Goal: Information Seeking & Learning: Learn about a topic

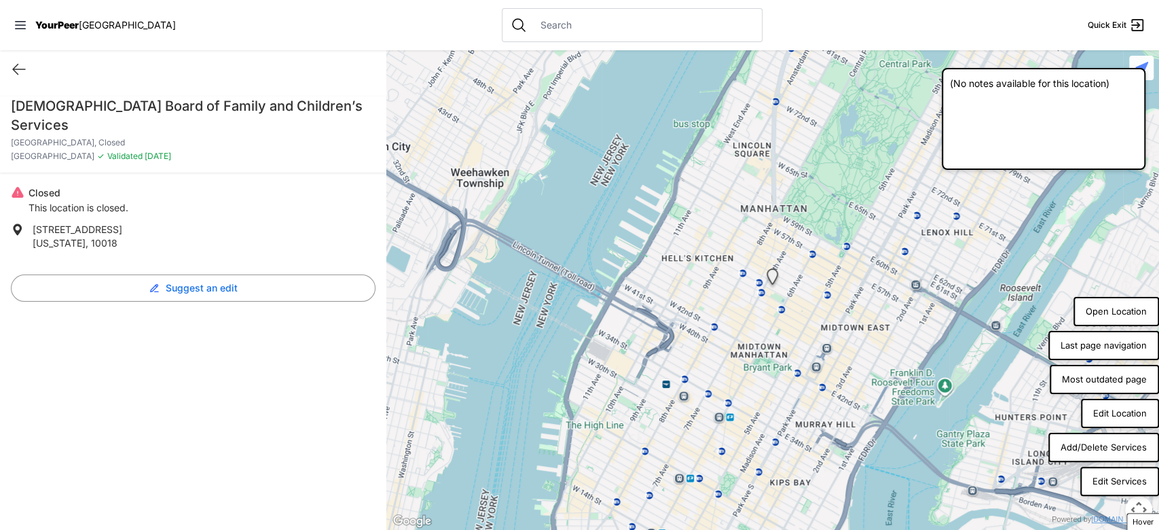
click at [1119, 377] on button "Most outdated page" at bounding box center [1104, 380] width 109 height 30
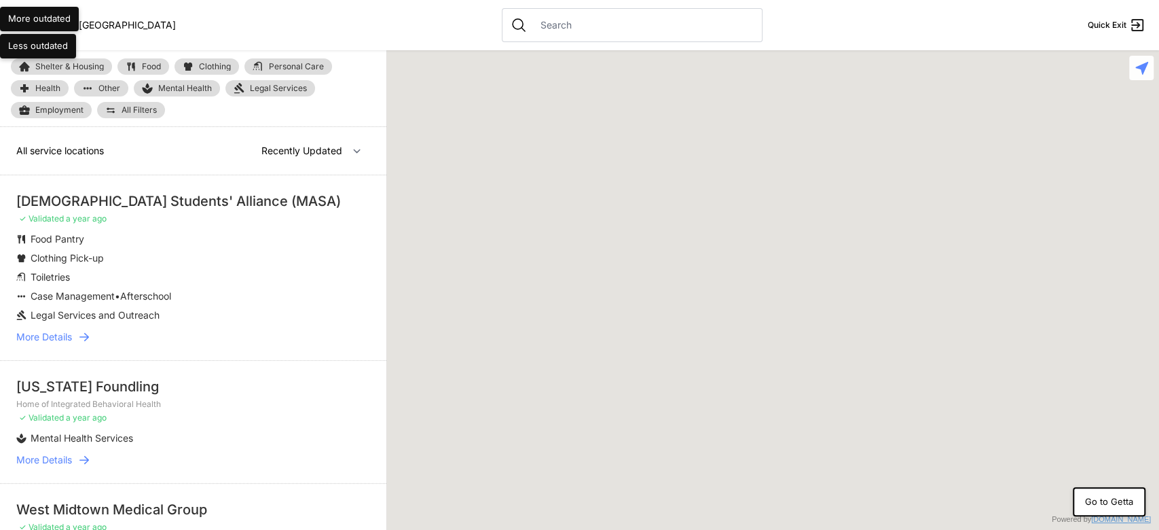
click at [14, 48] on button "Less outdated" at bounding box center [38, 46] width 76 height 24
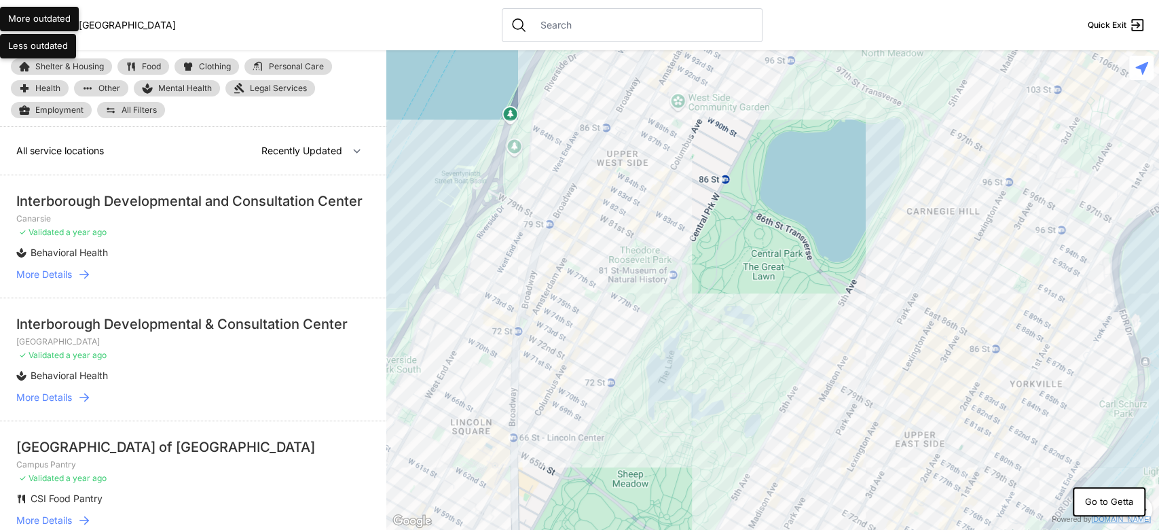
click at [35, 281] on span "More Details" at bounding box center [44, 275] width 56 height 14
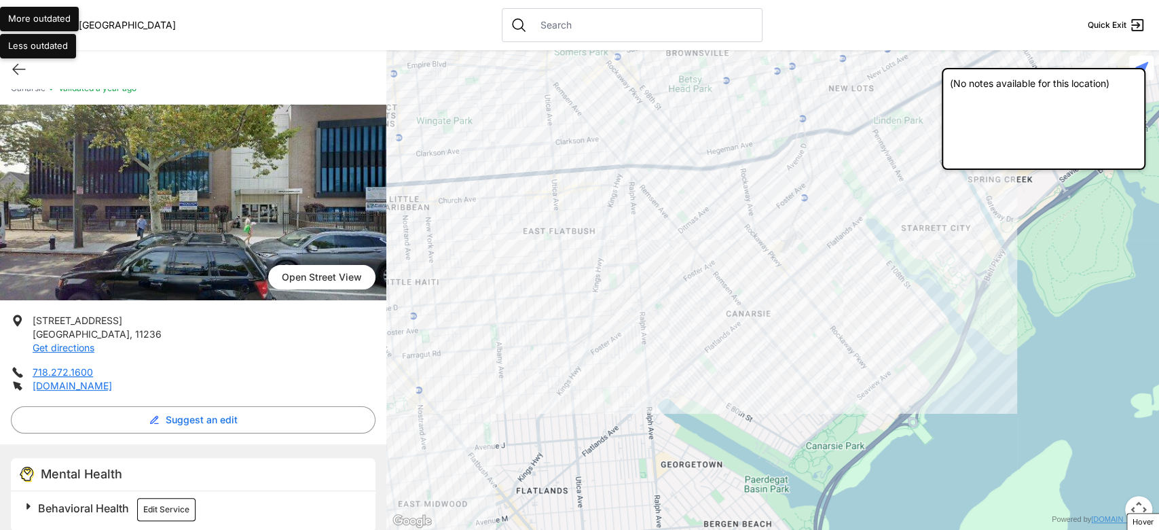
scroll to position [64, 0]
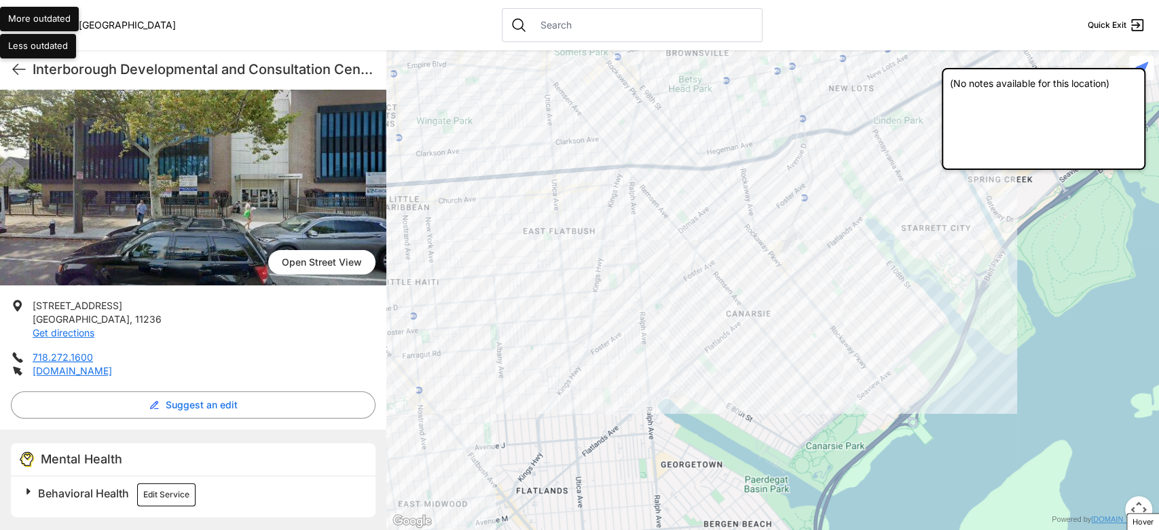
click at [115, 496] on span "Behavioral Health" at bounding box center [83, 493] width 91 height 14
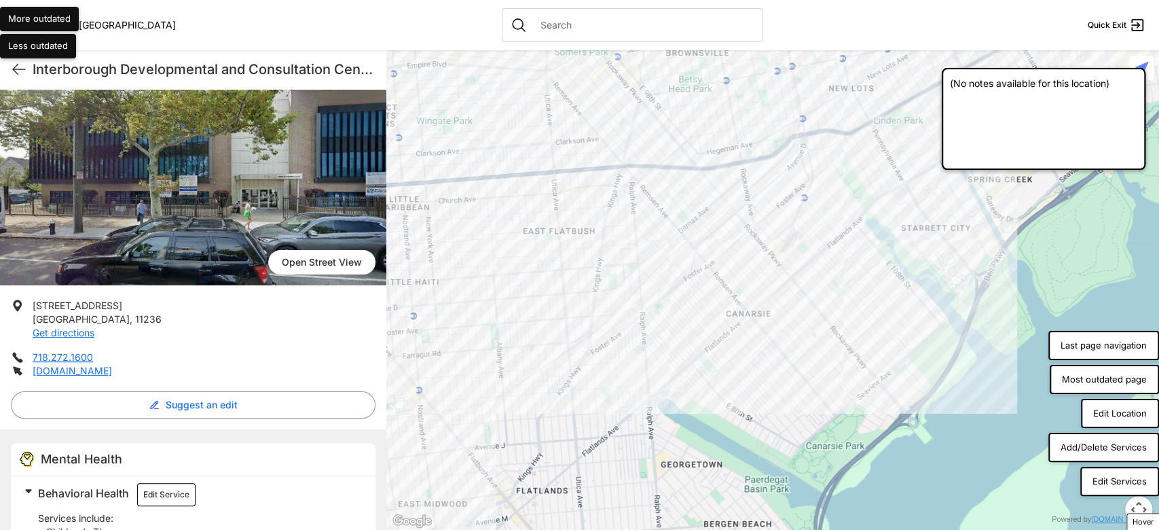
click at [1139, 482] on button "Edit Services" at bounding box center [1119, 481] width 79 height 30
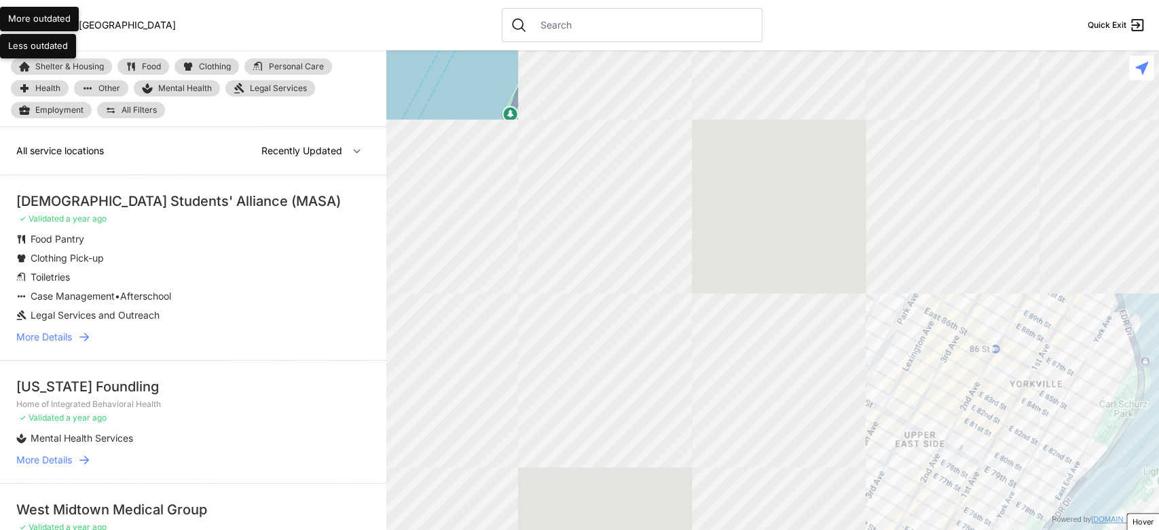
click at [52, 330] on span "More Details" at bounding box center [44, 337] width 56 height 14
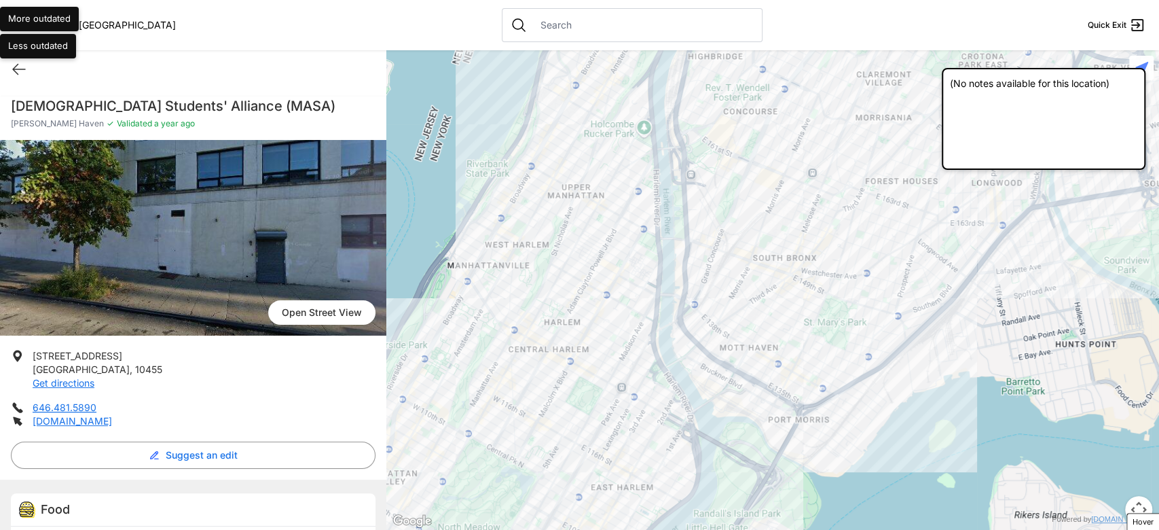
select select "recentlyUpdated"
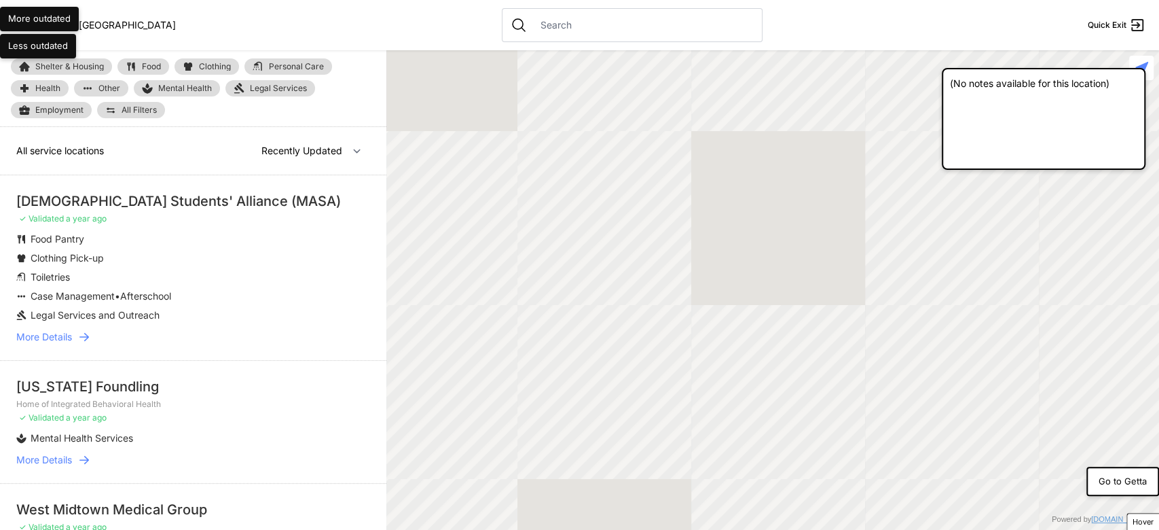
click at [1130, 476] on button "Go to Getta" at bounding box center [1122, 481] width 73 height 30
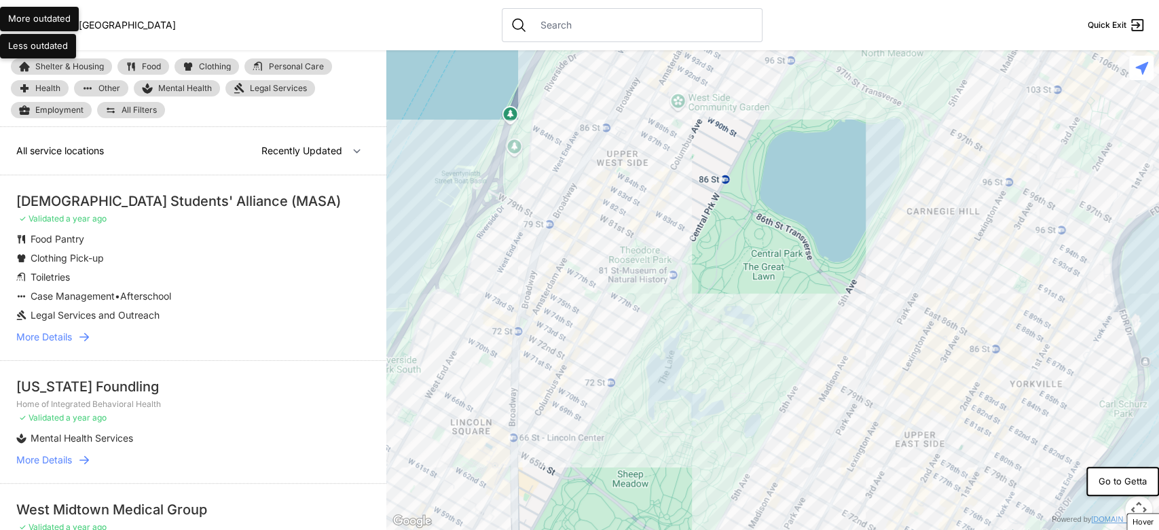
click at [1128, 485] on button "Go to Getta" at bounding box center [1122, 481] width 73 height 30
